Goal: Task Accomplishment & Management: Use online tool/utility

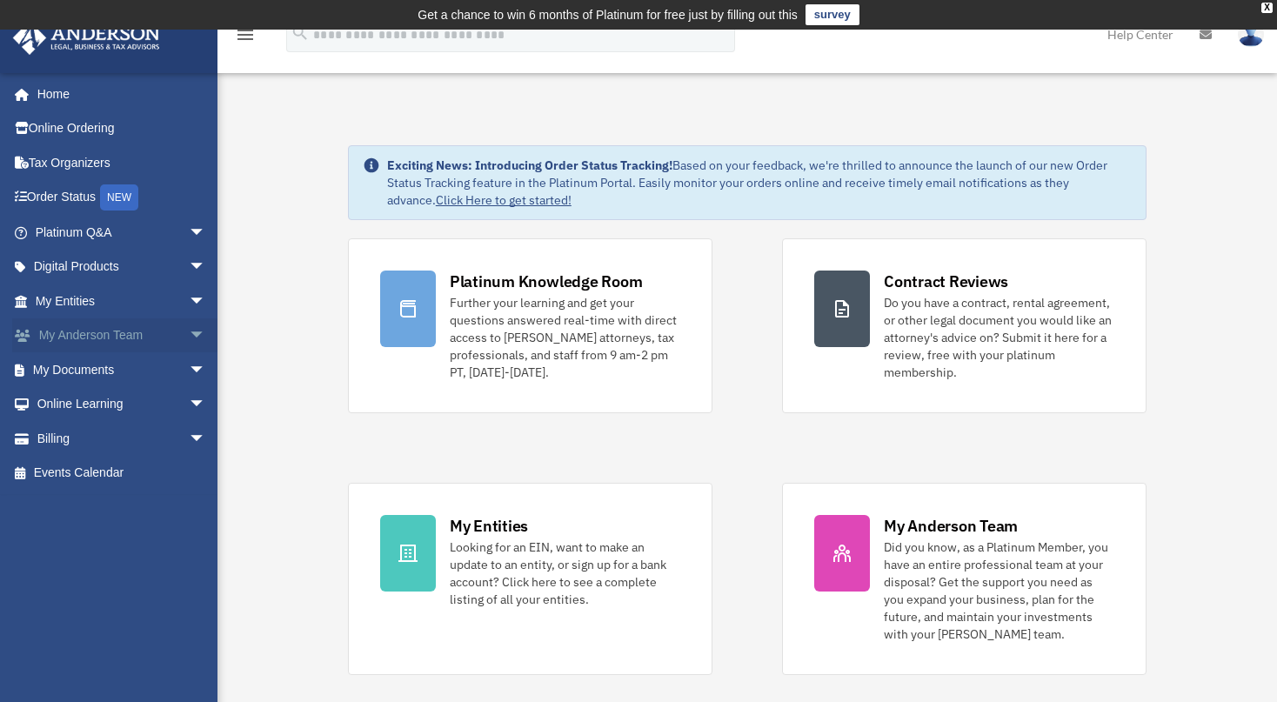
click at [190, 334] on span "arrow_drop_down" at bounding box center [206, 336] width 35 height 36
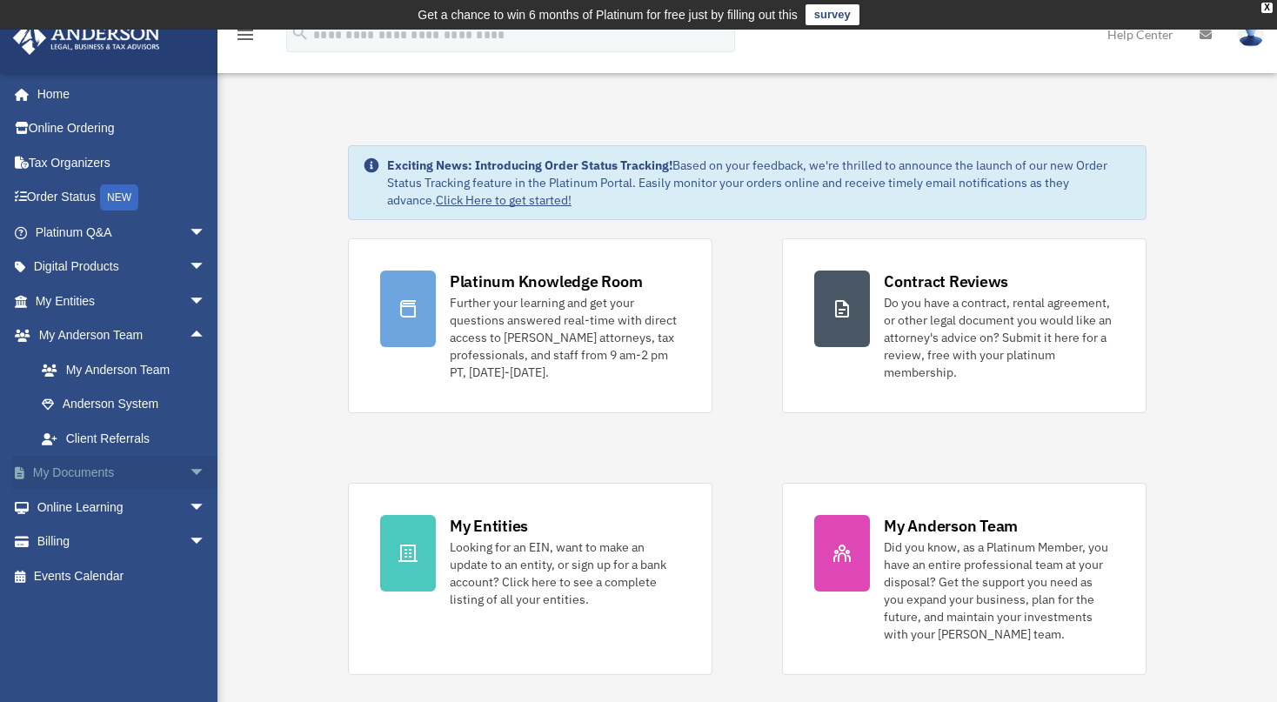
click at [189, 460] on span "arrow_drop_down" at bounding box center [206, 474] width 35 height 36
click at [82, 506] on link "Box" at bounding box center [128, 507] width 208 height 35
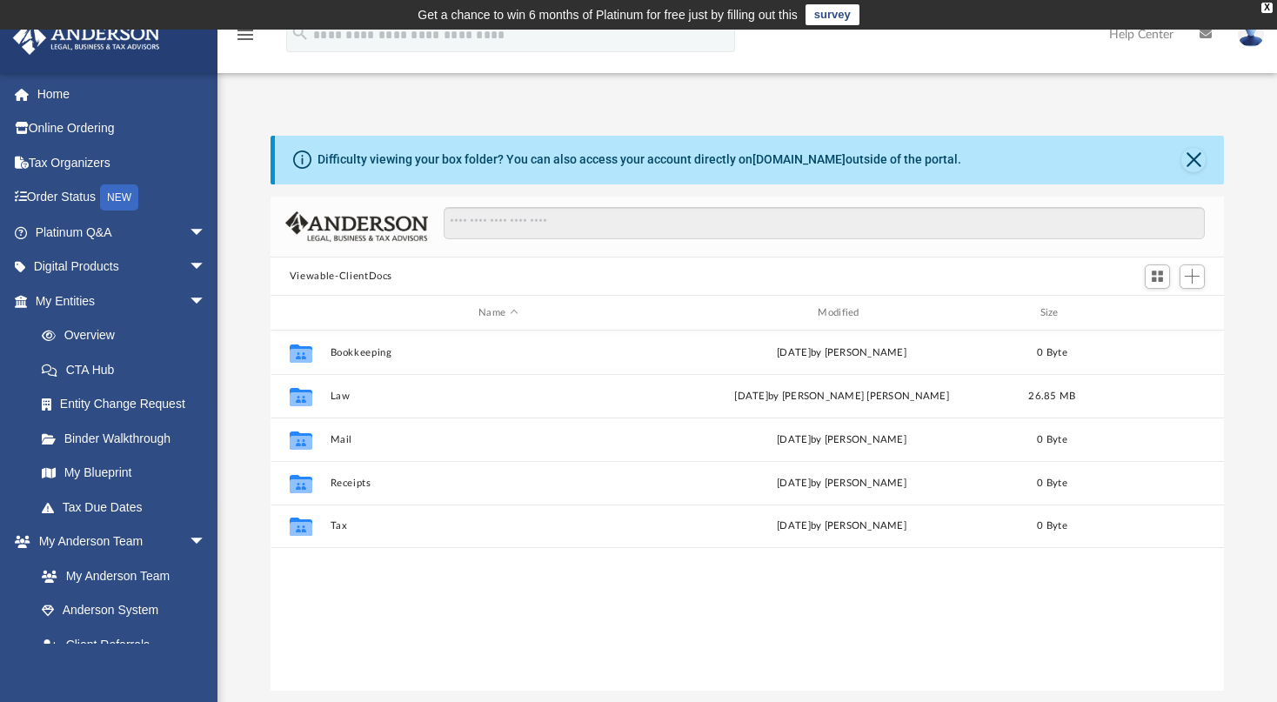
scroll to position [380, 939]
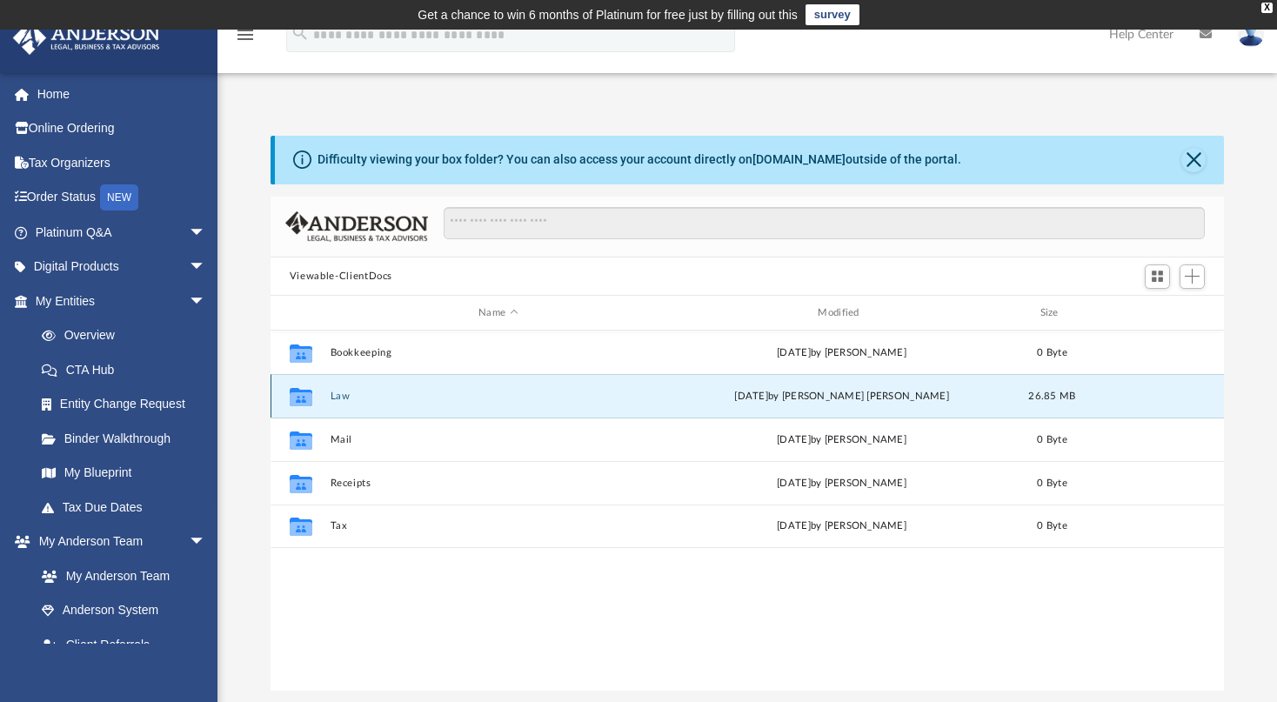
click at [351, 397] on button "Law" at bounding box center [498, 396] width 336 height 11
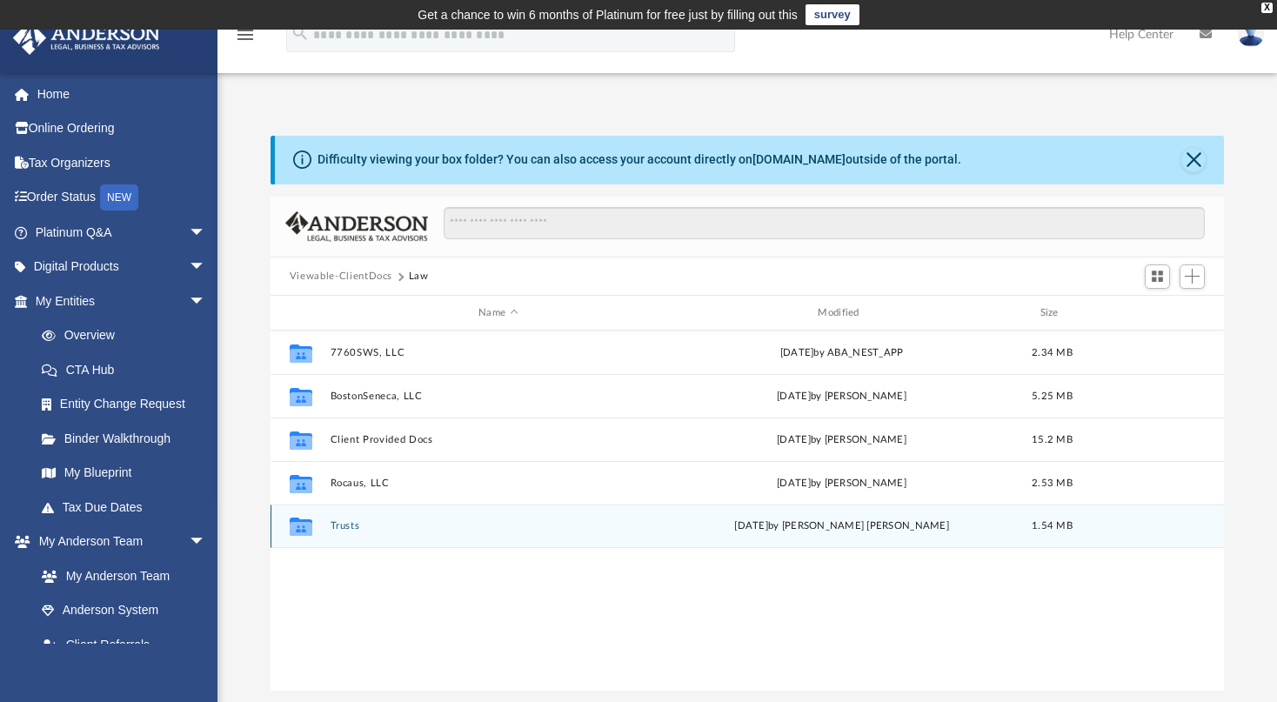
click at [360, 529] on button "Trusts" at bounding box center [498, 526] width 336 height 11
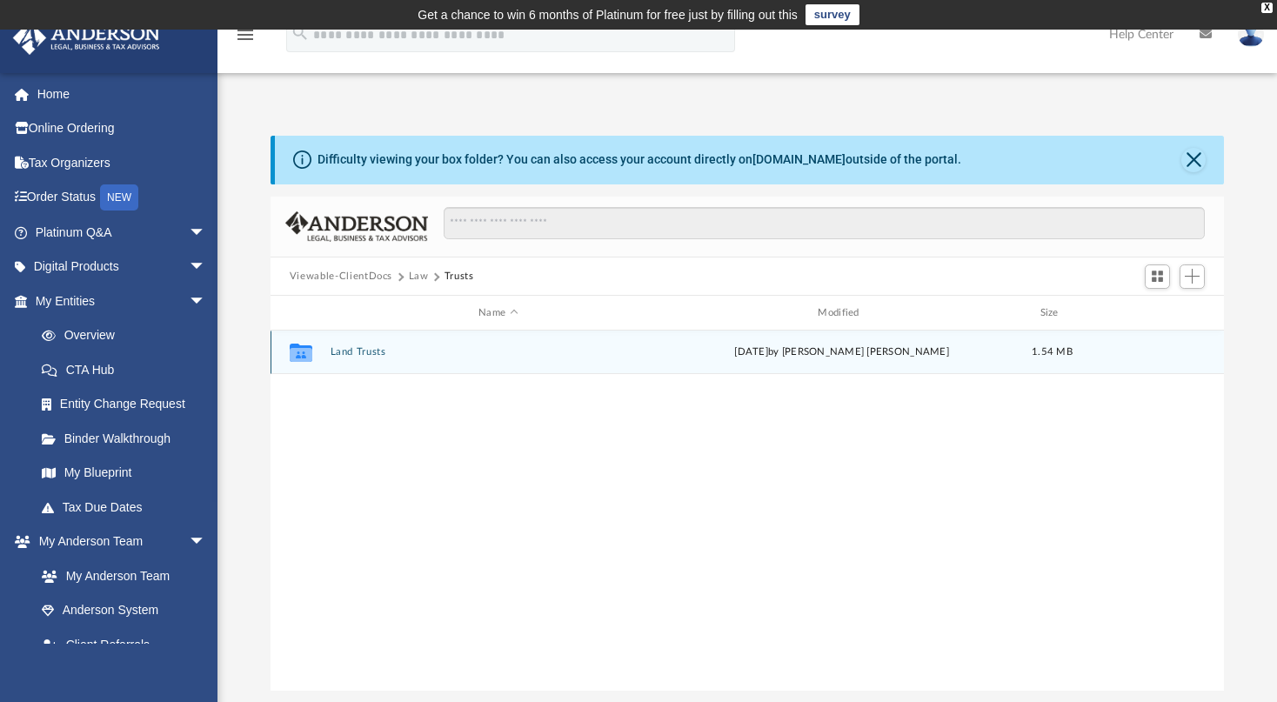
click at [367, 351] on button "Land Trusts" at bounding box center [498, 352] width 336 height 11
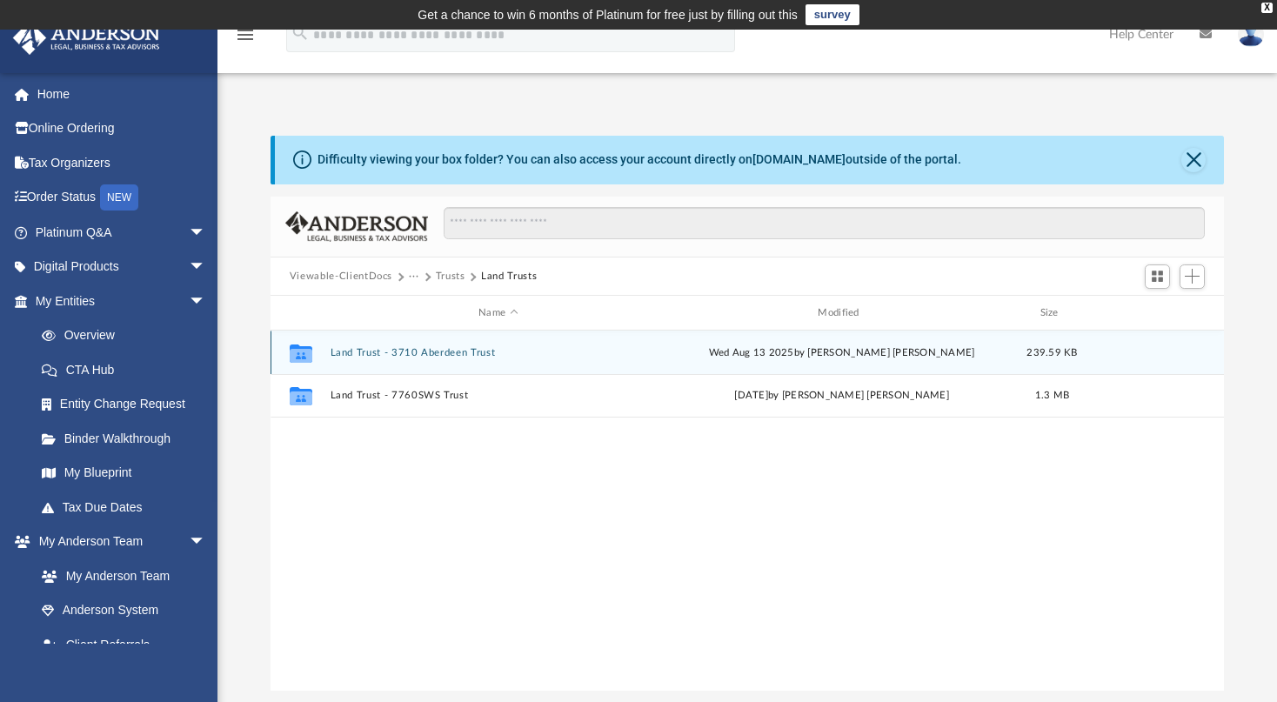
click at [459, 349] on button "Land Trust - 3710 Aberdeen Trust" at bounding box center [498, 352] width 336 height 11
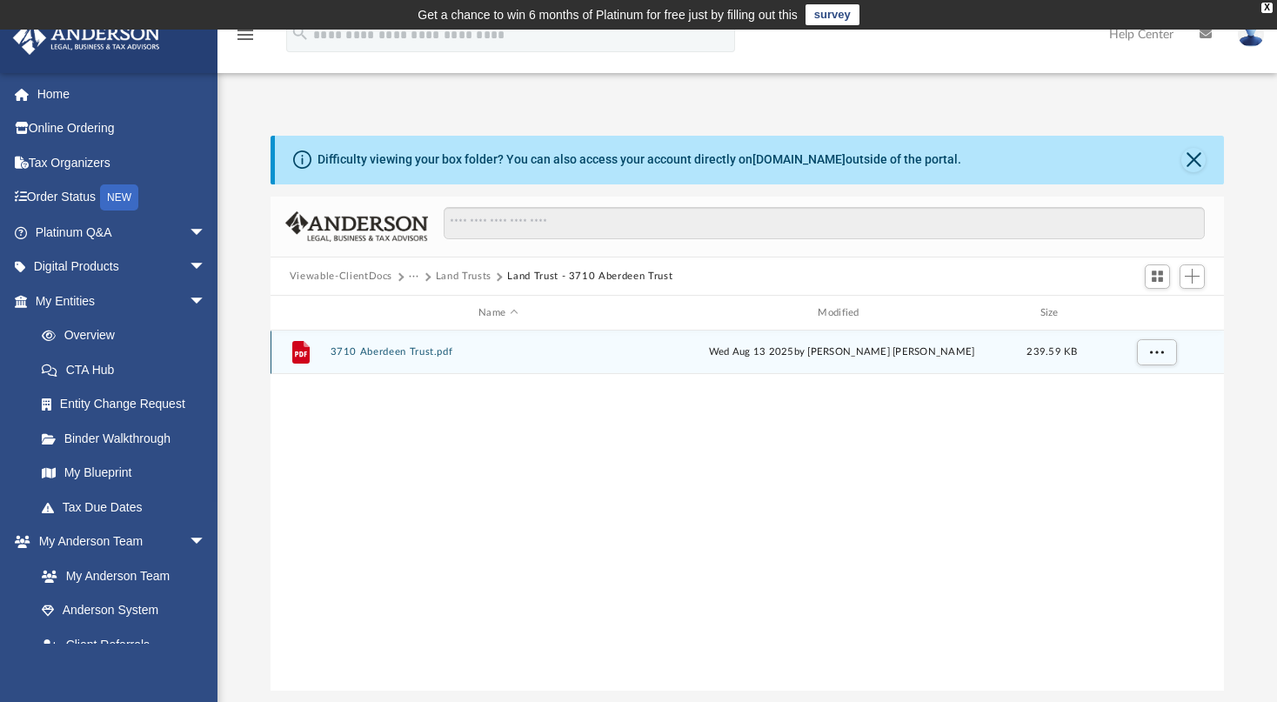
click at [418, 352] on button "3710 Aberdeen Trust.pdf" at bounding box center [498, 352] width 336 height 11
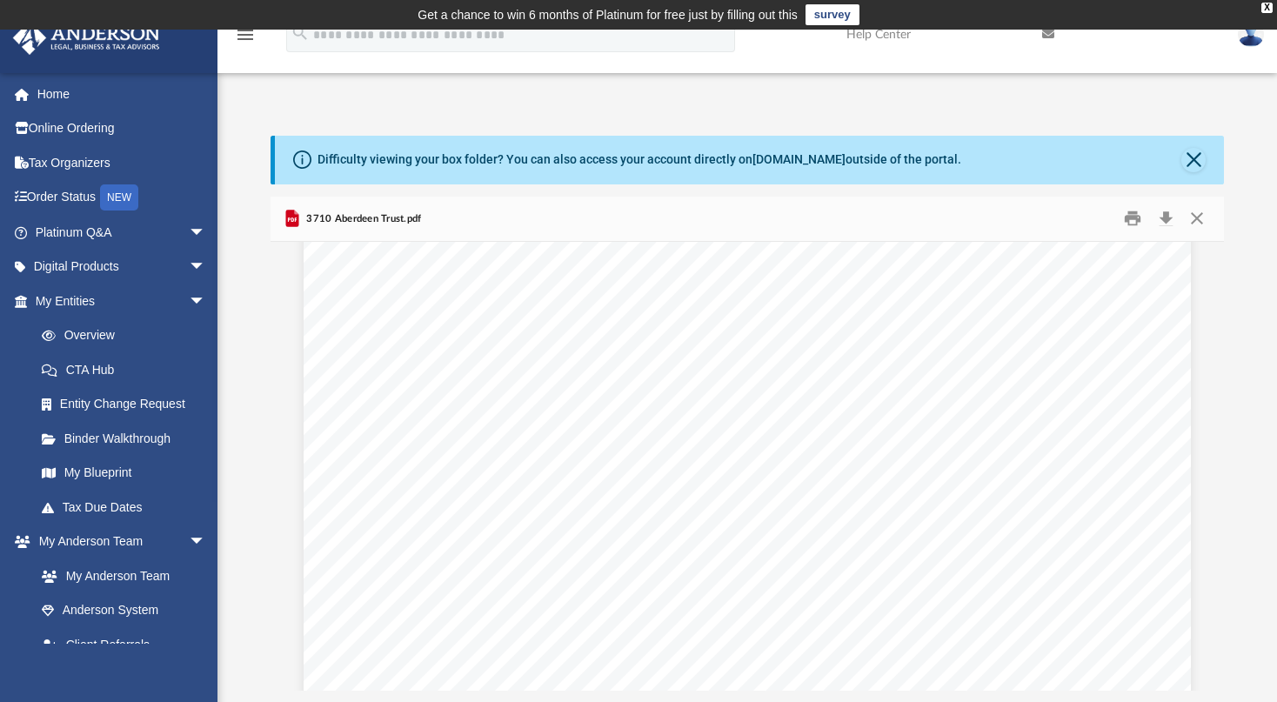
scroll to position [21111, 0]
click at [1196, 157] on button "Close" at bounding box center [1193, 160] width 24 height 24
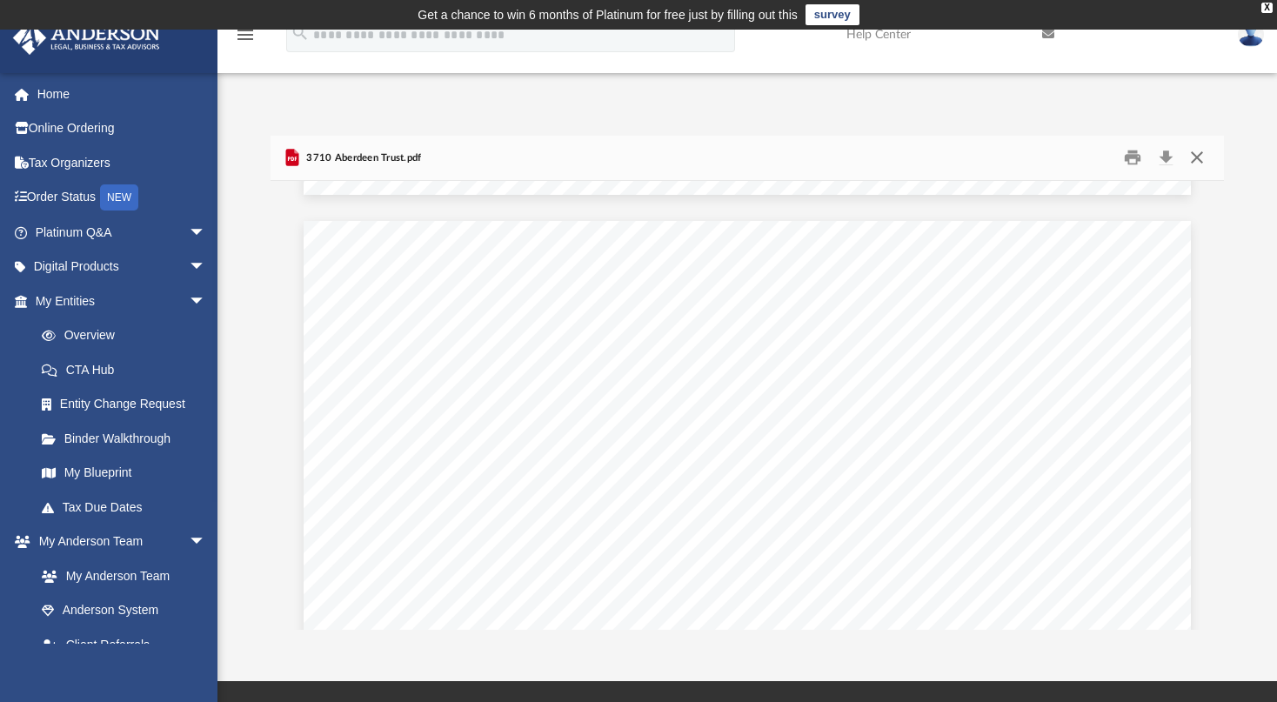
click at [1195, 154] on button "Close" at bounding box center [1196, 157] width 31 height 27
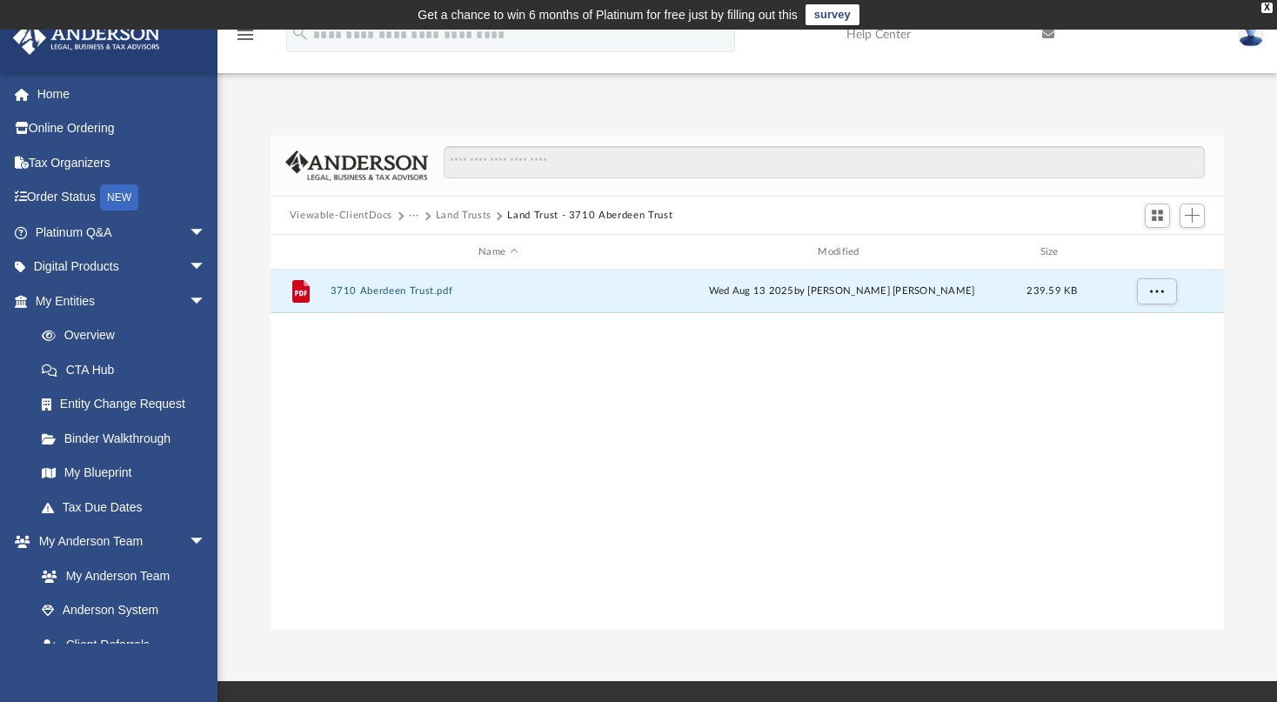
click at [475, 214] on button "Land Trusts" at bounding box center [464, 216] width 56 height 16
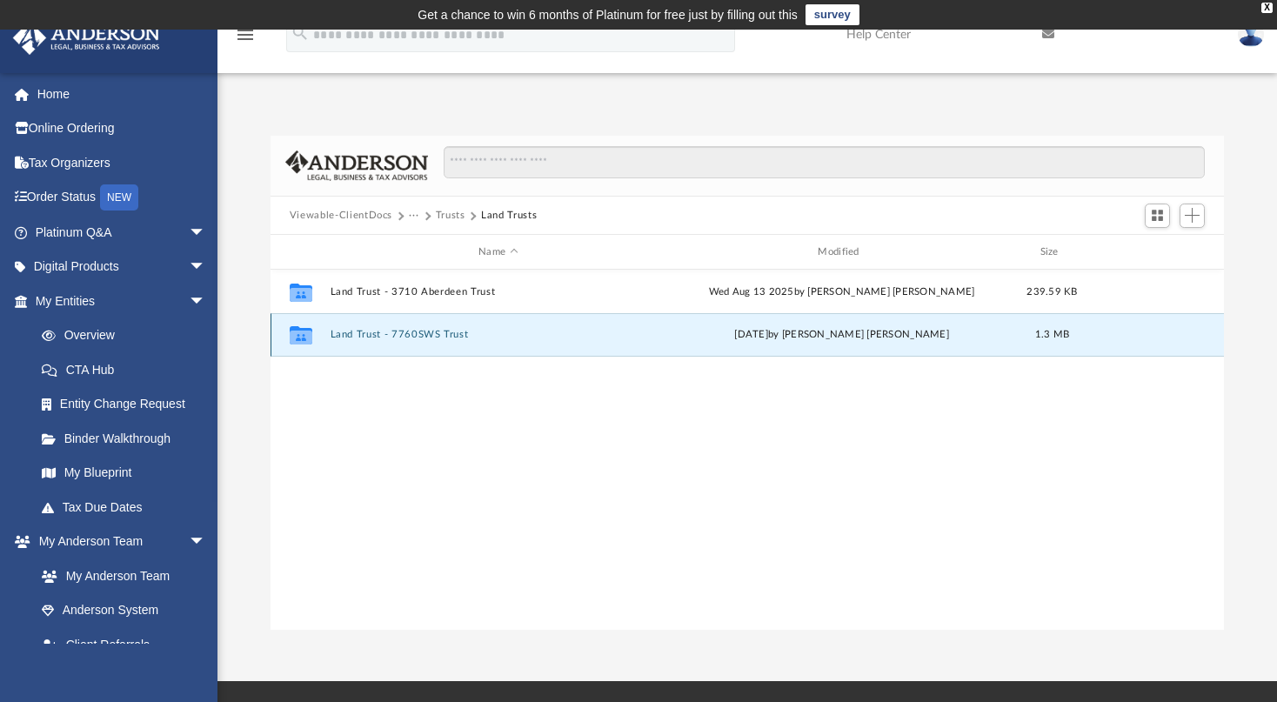
click at [357, 331] on button "Land Trust - 7760SWS Trust" at bounding box center [498, 335] width 336 height 11
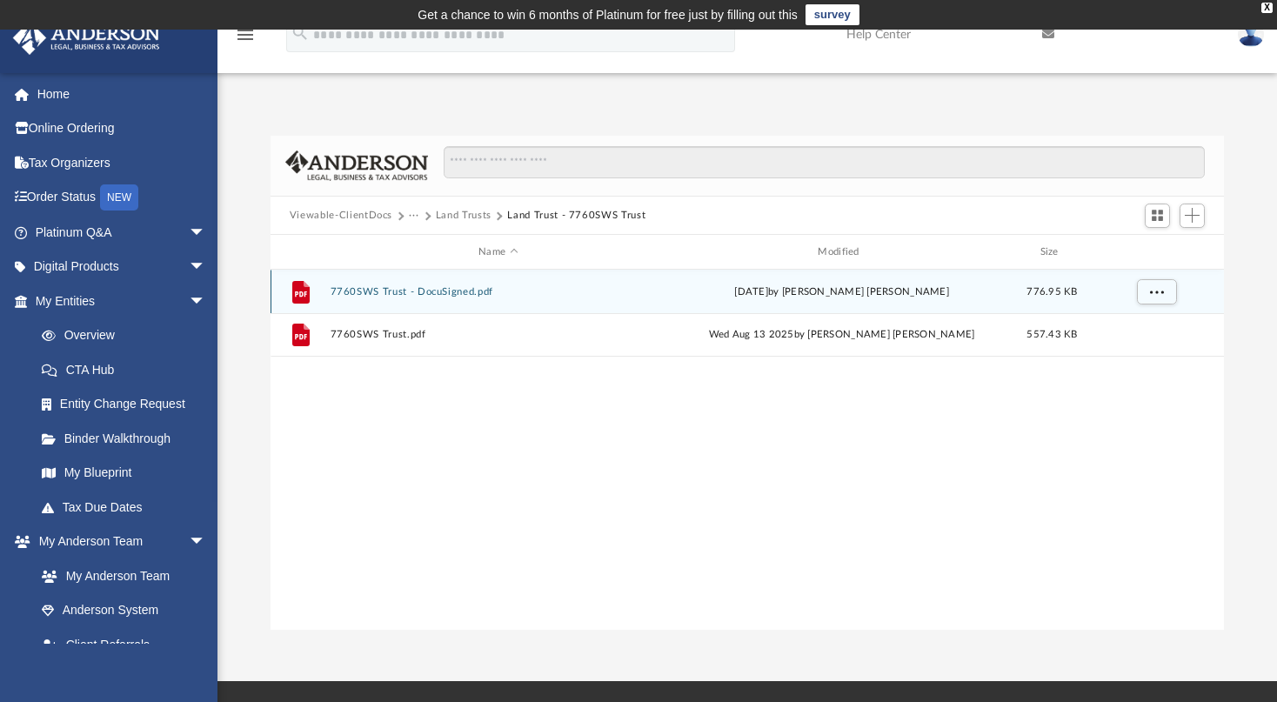
click at [436, 290] on button "7760SWS Trust - DocuSigned.pdf" at bounding box center [498, 291] width 336 height 11
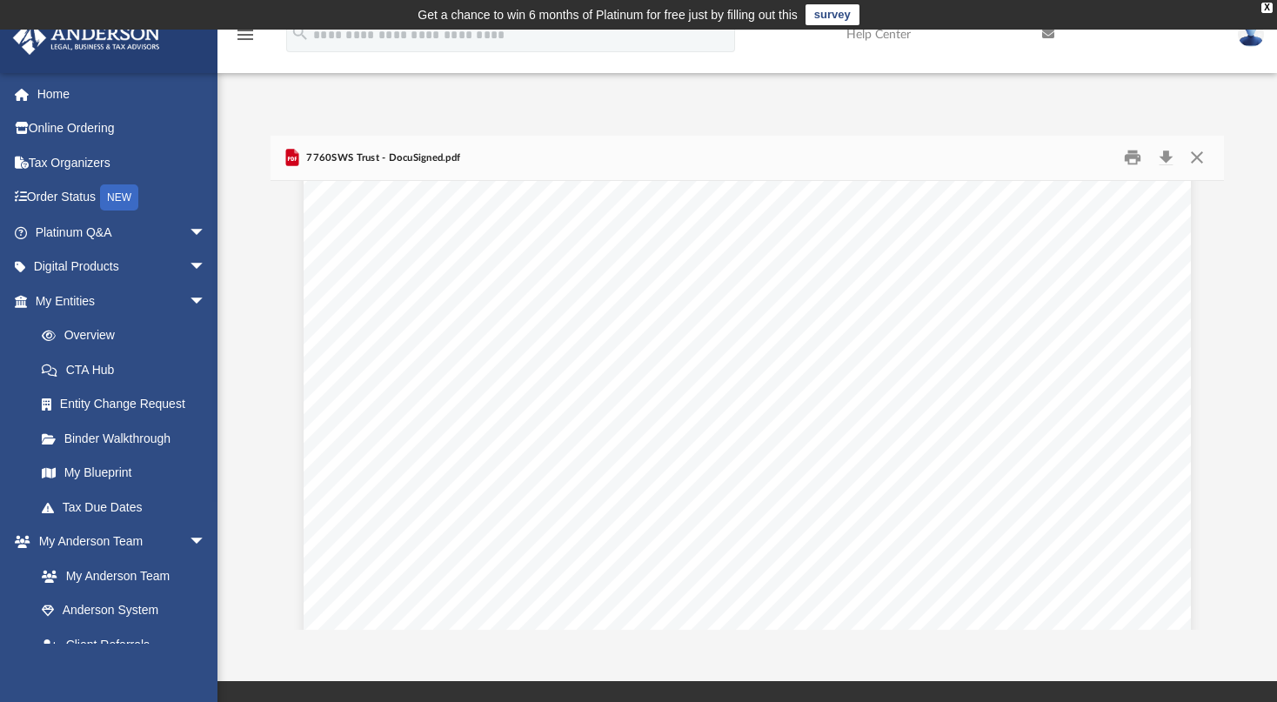
scroll to position [27706, 0]
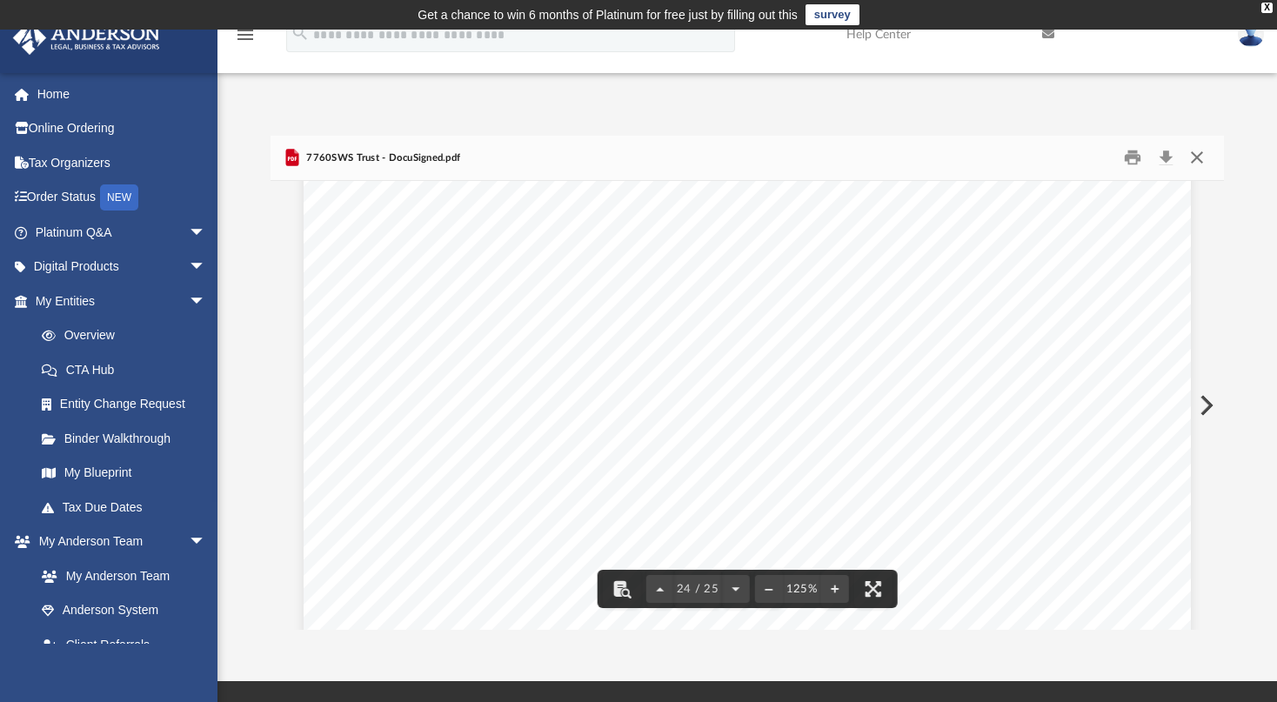
click at [1204, 155] on button "Close" at bounding box center [1196, 157] width 31 height 27
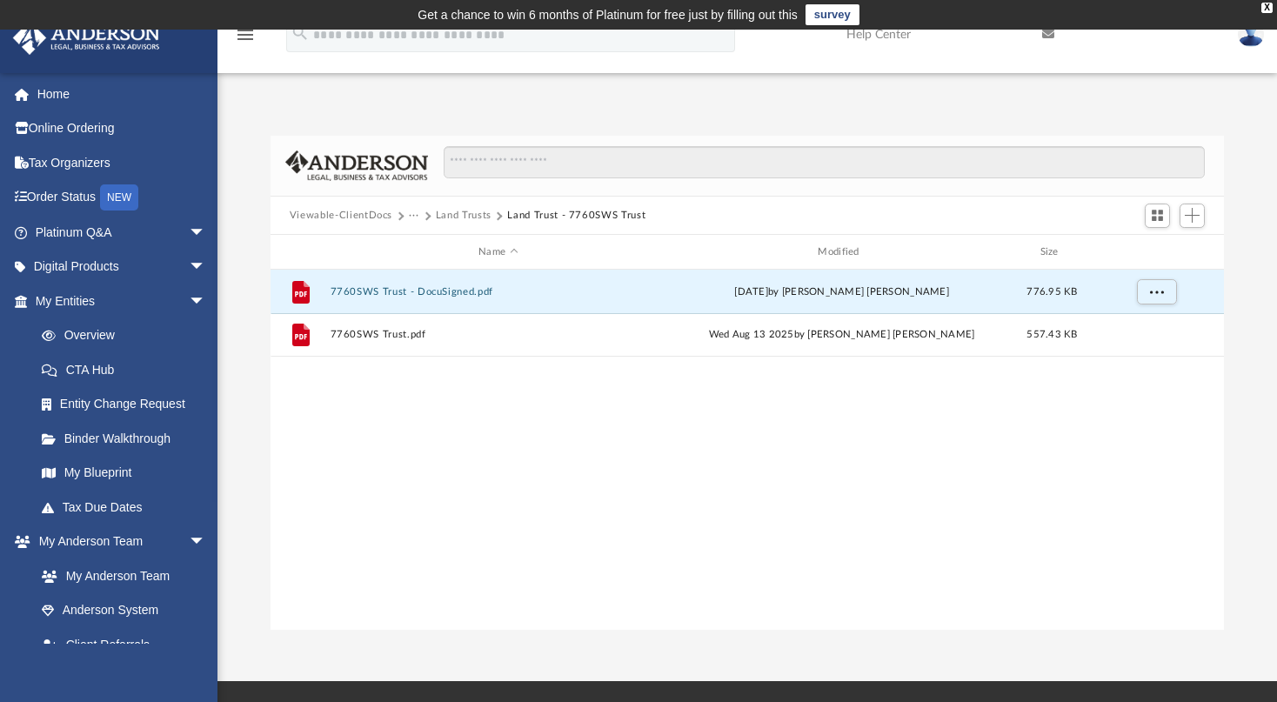
click at [478, 217] on button "Land Trusts" at bounding box center [464, 216] width 56 height 16
click at [451, 291] on button "Land Trust - 3710 Aberdeen Trust" at bounding box center [498, 291] width 336 height 11
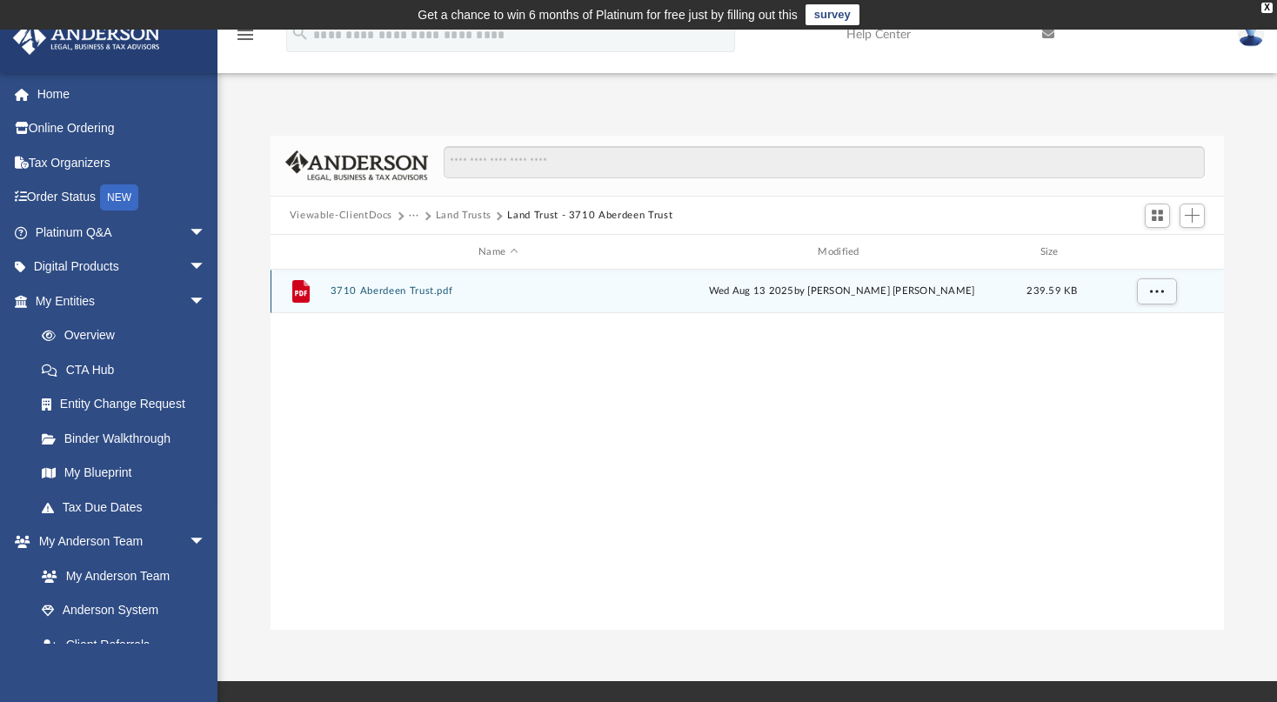
click at [404, 284] on div "File 3710 Aberdeen Trust.pdf [DATE] by [PERSON_NAME] [PERSON_NAME] 239.59 KB" at bounding box center [747, 291] width 953 height 43
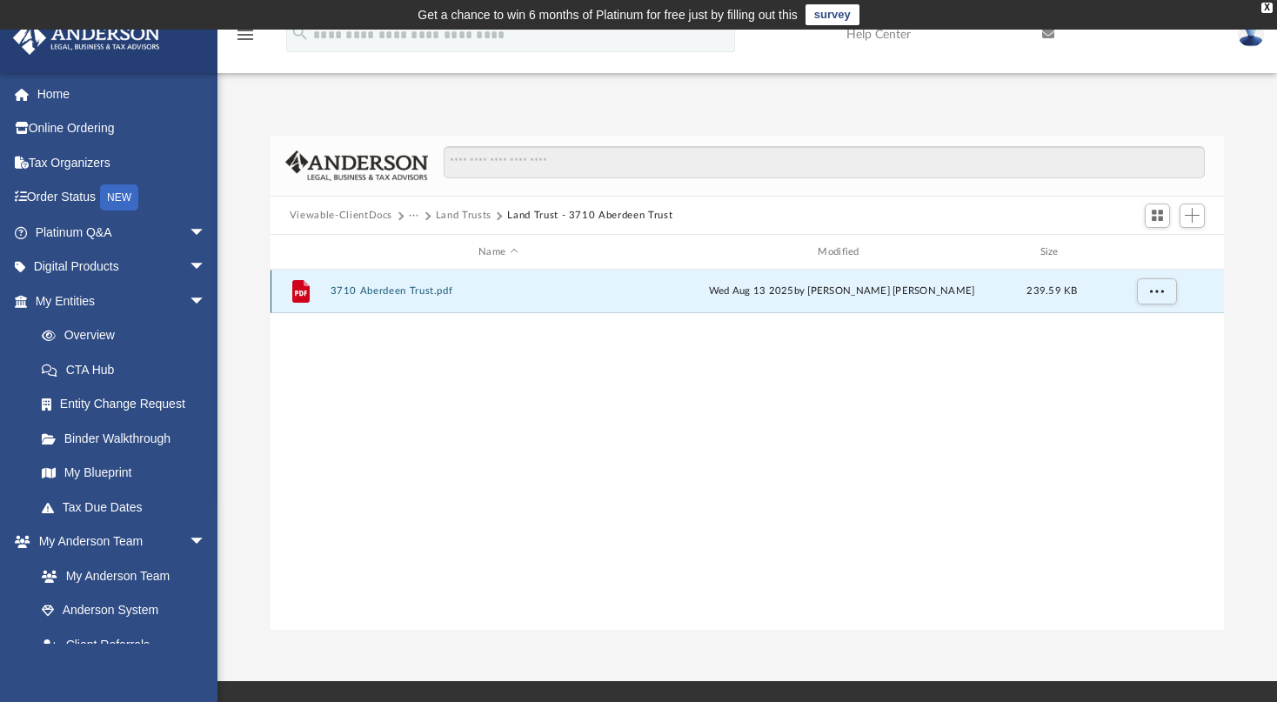
click at [404, 291] on button "3710 Aberdeen Trust.pdf" at bounding box center [498, 291] width 336 height 11
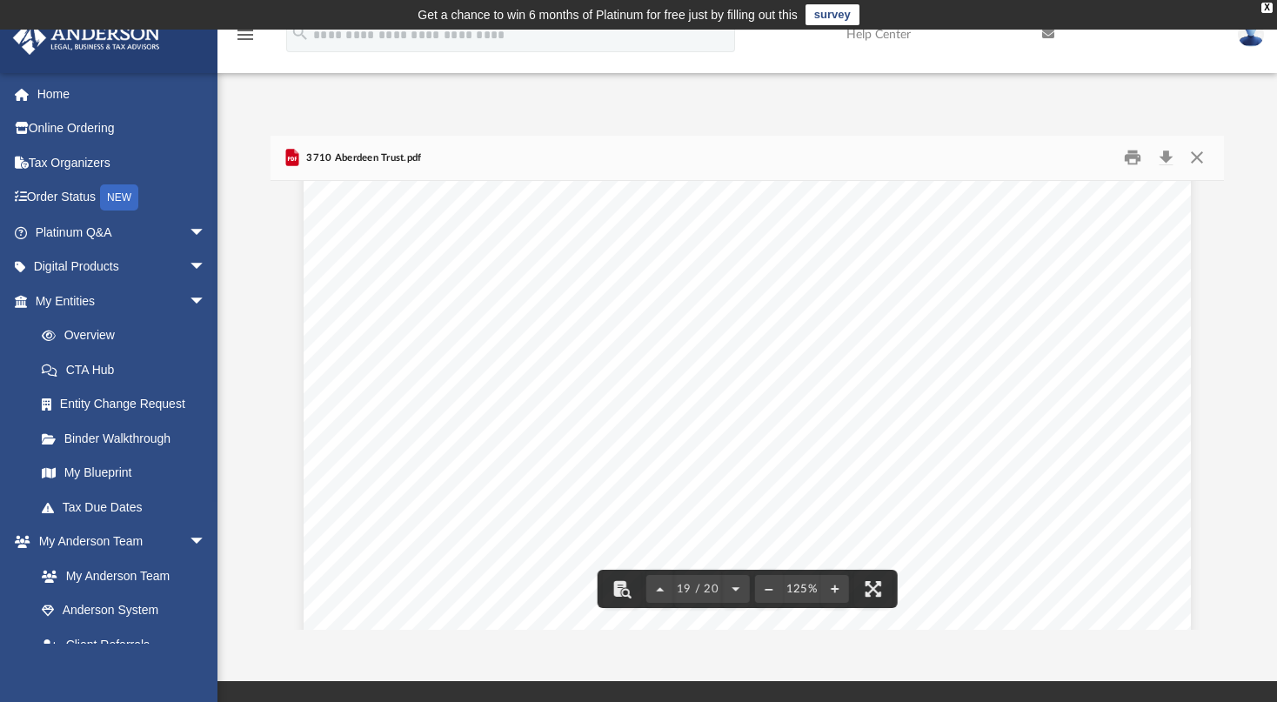
scroll to position [21071, 0]
click at [1206, 158] on button "Close" at bounding box center [1196, 157] width 31 height 27
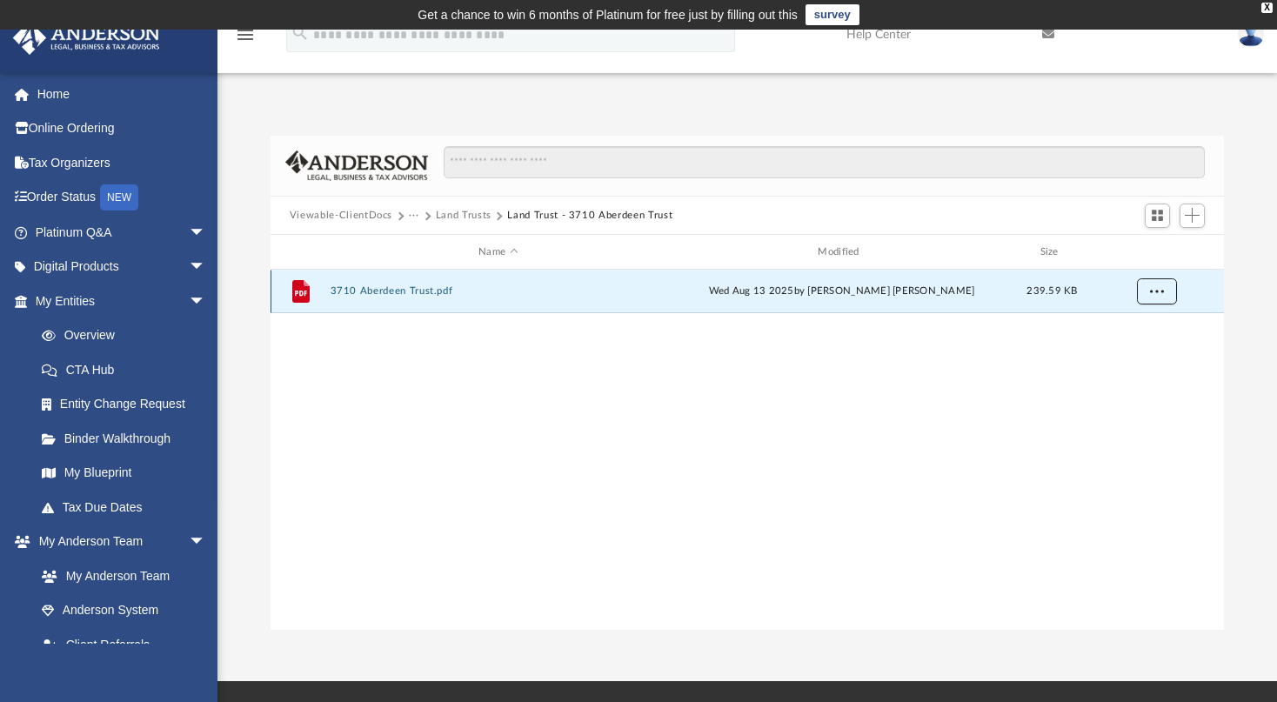
click at [1161, 293] on span "More options" at bounding box center [1156, 291] width 14 height 10
click at [1004, 471] on div "File 3710 Aberdeen Trust.pdf [DATE] by [PERSON_NAME] [PERSON_NAME] 239.59 KB" at bounding box center [747, 450] width 953 height 360
click at [531, 220] on button "Land Trust - 3710 Aberdeen Trust" at bounding box center [589, 216] width 165 height 16
click at [1200, 220] on button "Add" at bounding box center [1193, 216] width 26 height 24
click at [1160, 250] on li "Upload" at bounding box center [1168, 250] width 56 height 18
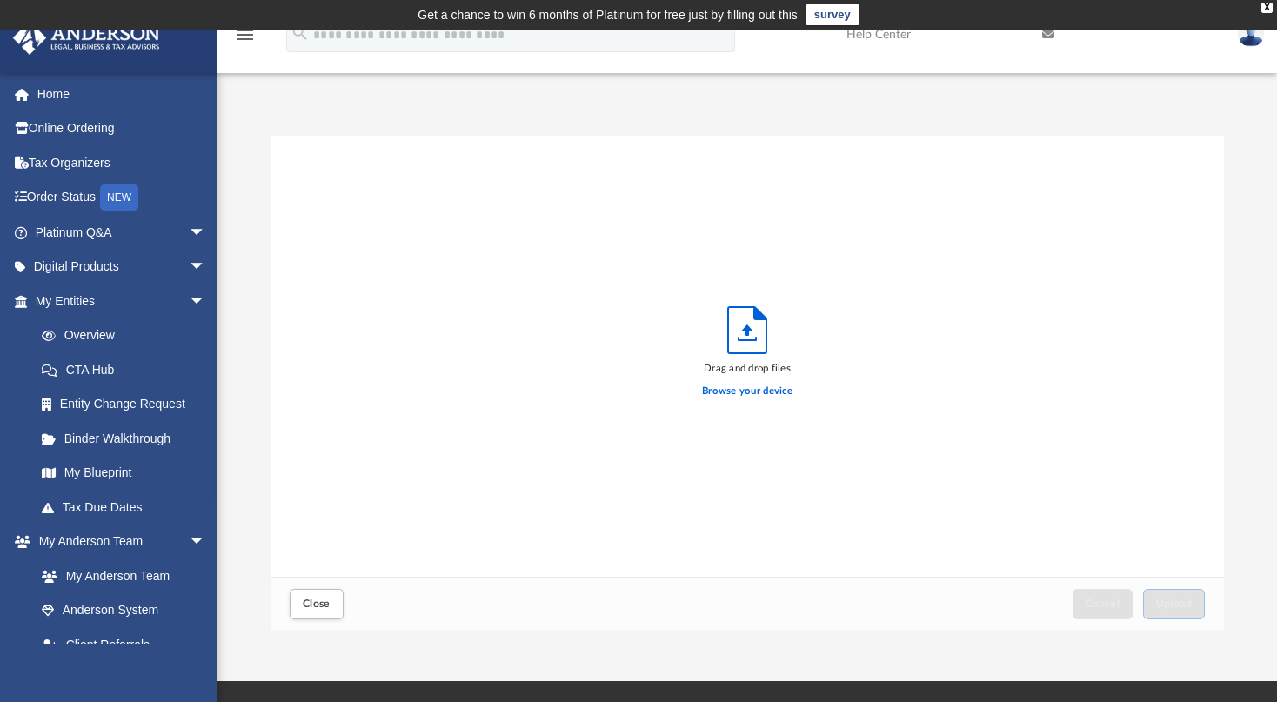
scroll to position [426, 939]
click at [729, 390] on label "Browse your device" at bounding box center [747, 392] width 90 height 16
click at [0, 0] on input "Browse your device" at bounding box center [0, 0] width 0 height 0
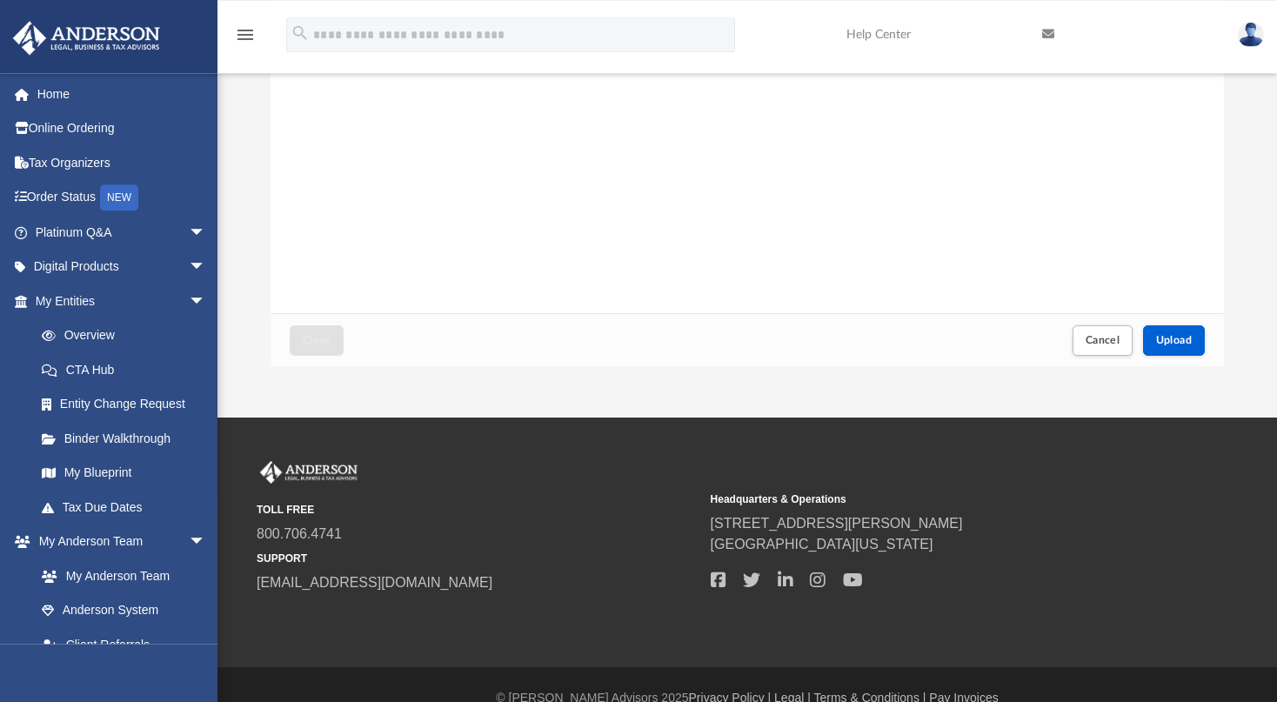
scroll to position [275, 0]
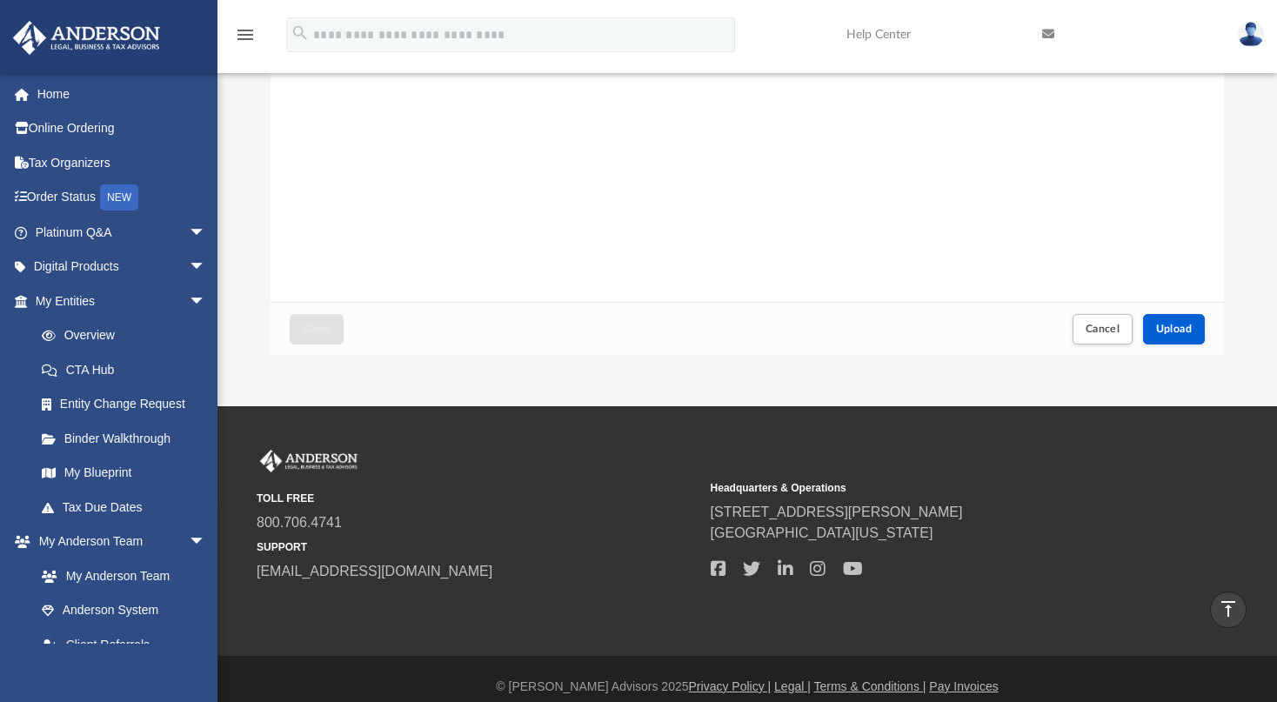
click at [1180, 312] on div "Cancel Upload" at bounding box center [1137, 329] width 143 height 38
click at [1175, 322] on button "Upload" at bounding box center [1174, 329] width 63 height 30
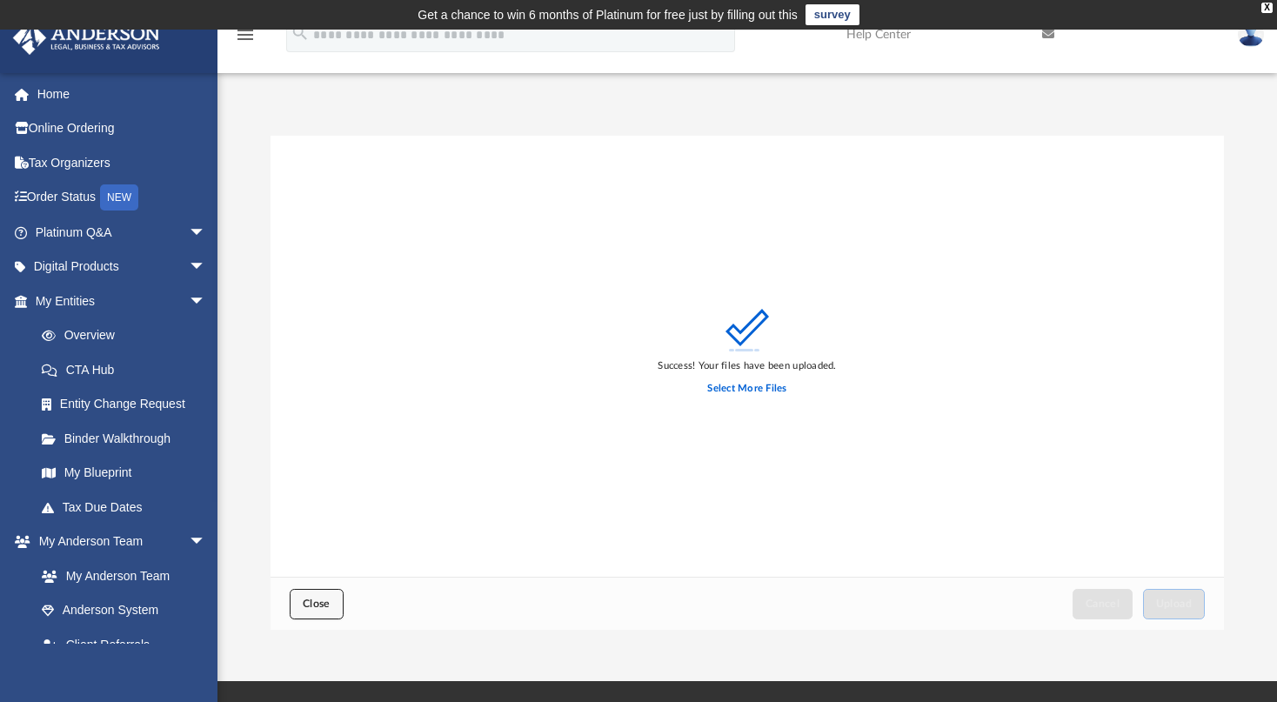
click at [323, 604] on span "Close" at bounding box center [317, 603] width 28 height 10
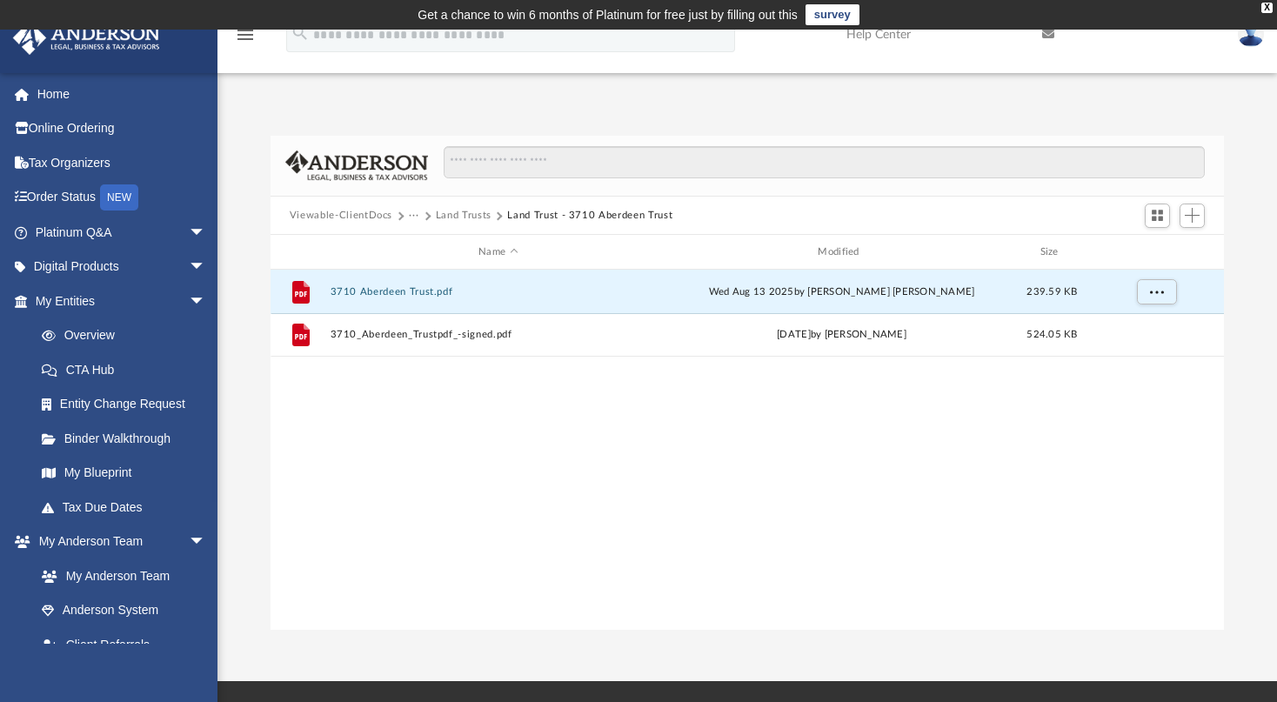
click at [471, 214] on button "Land Trusts" at bounding box center [464, 216] width 56 height 16
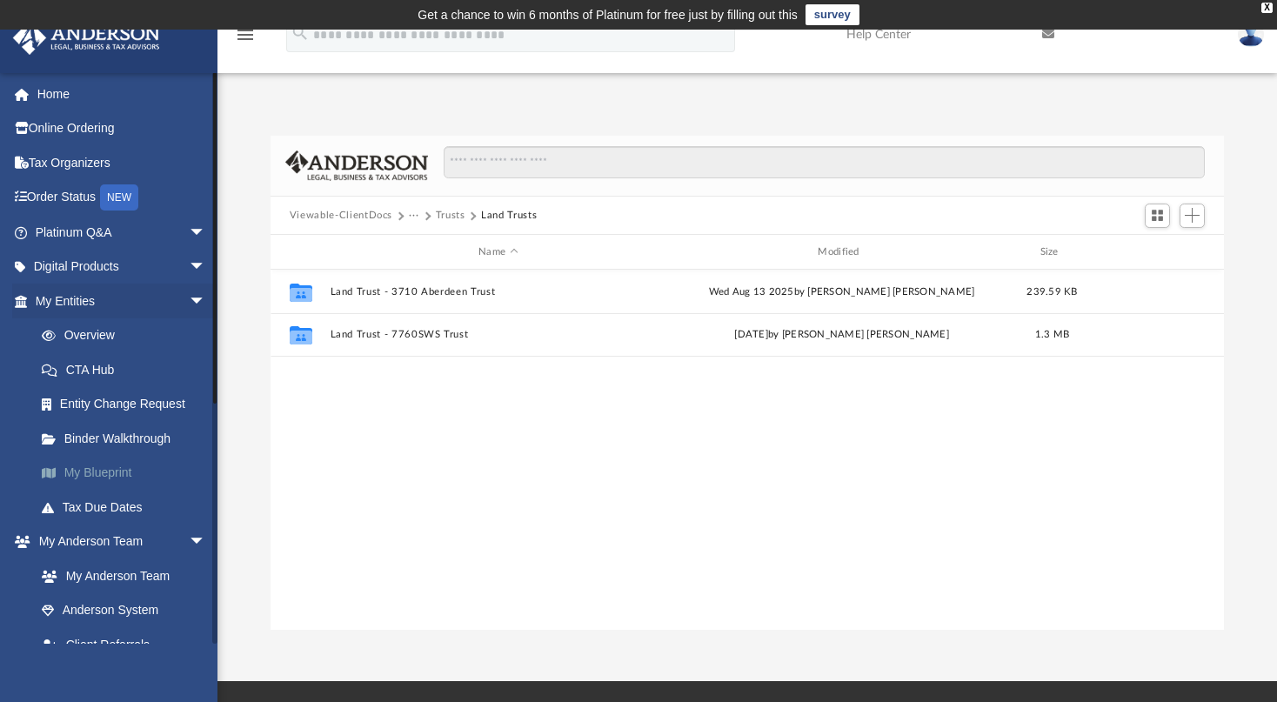
click at [90, 462] on link "My Blueprint" at bounding box center [128, 473] width 208 height 35
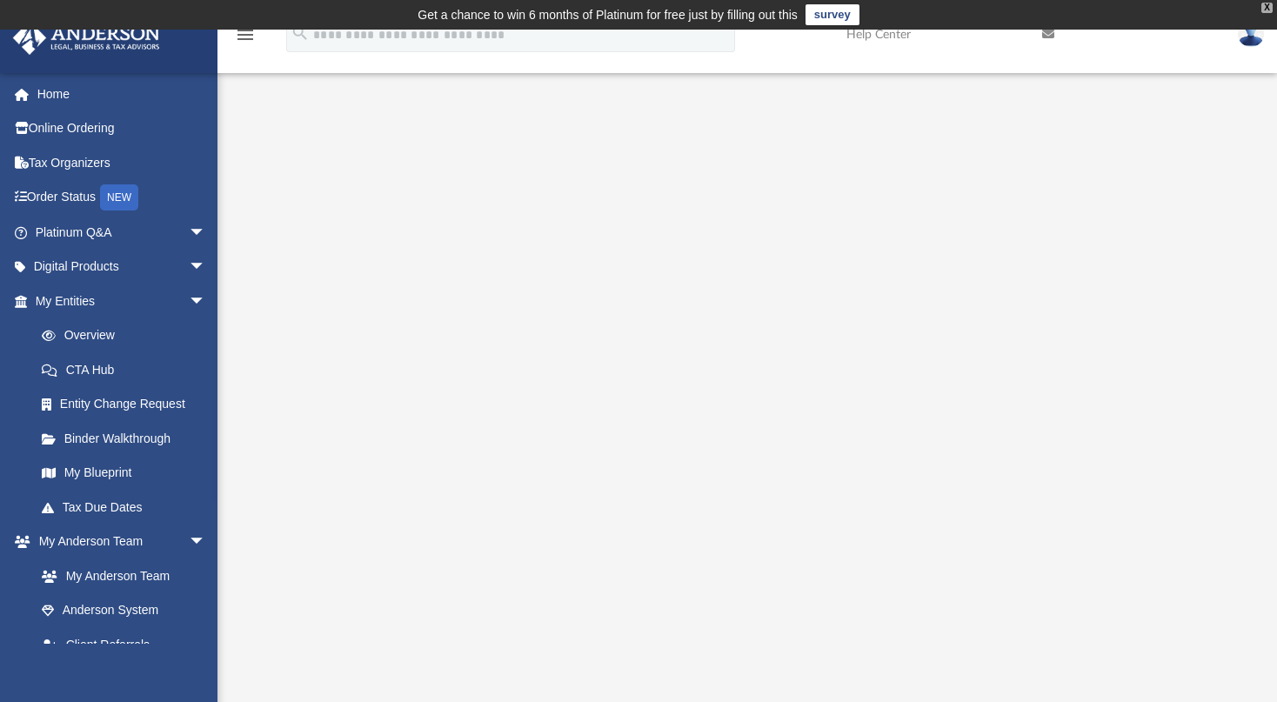
click at [1262, 4] on div "X" at bounding box center [1266, 8] width 11 height 10
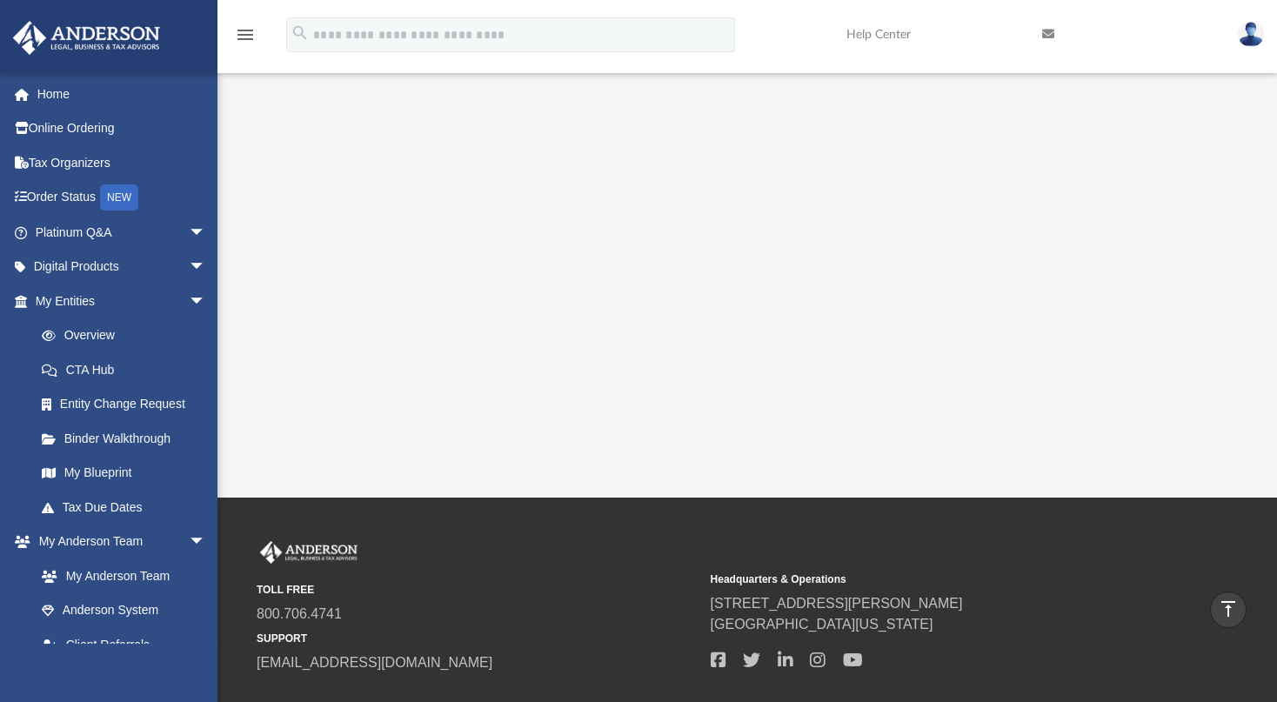
scroll to position [91, 0]
